Goal: Check status: Check status

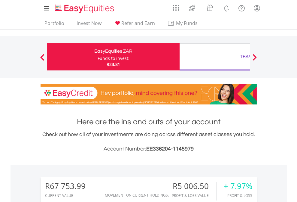
scroll to position [58, 94]
click at [98, 57] on div "Funds to invest:" at bounding box center [114, 58] width 32 height 6
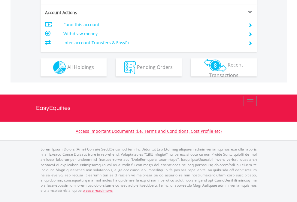
scroll to position [565, 0]
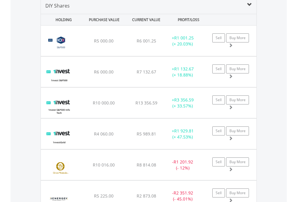
scroll to position [581, 0]
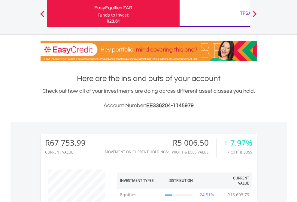
scroll to position [58, 94]
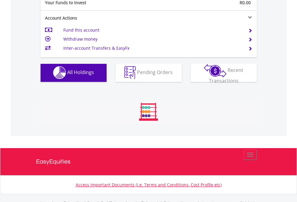
scroll to position [595, 0]
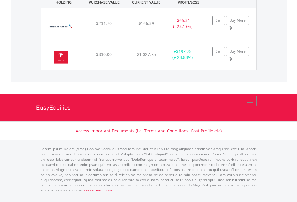
scroll to position [58, 94]
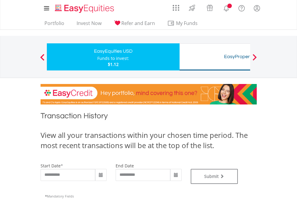
type input "**********"
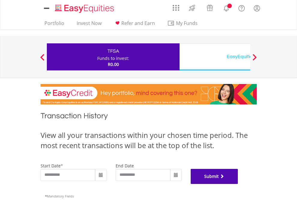
click at [238, 184] on button "Submit" at bounding box center [215, 176] width 48 height 15
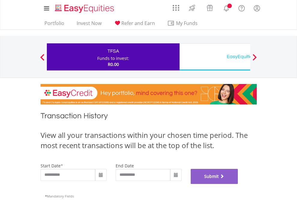
scroll to position [244, 0]
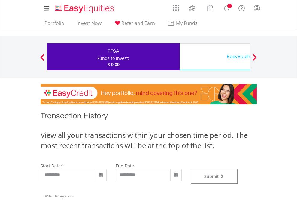
click at [215, 57] on div "EasyEquities USD" at bounding box center [245, 56] width 125 height 8
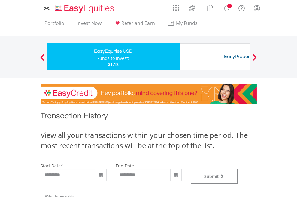
type input "**********"
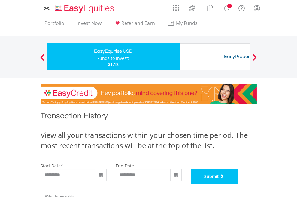
click at [238, 184] on button "Submit" at bounding box center [215, 176] width 48 height 15
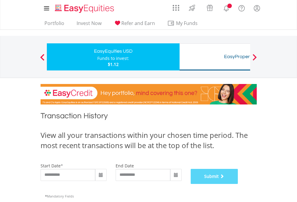
scroll to position [244, 0]
